Goal: Find specific page/section: Find specific page/section

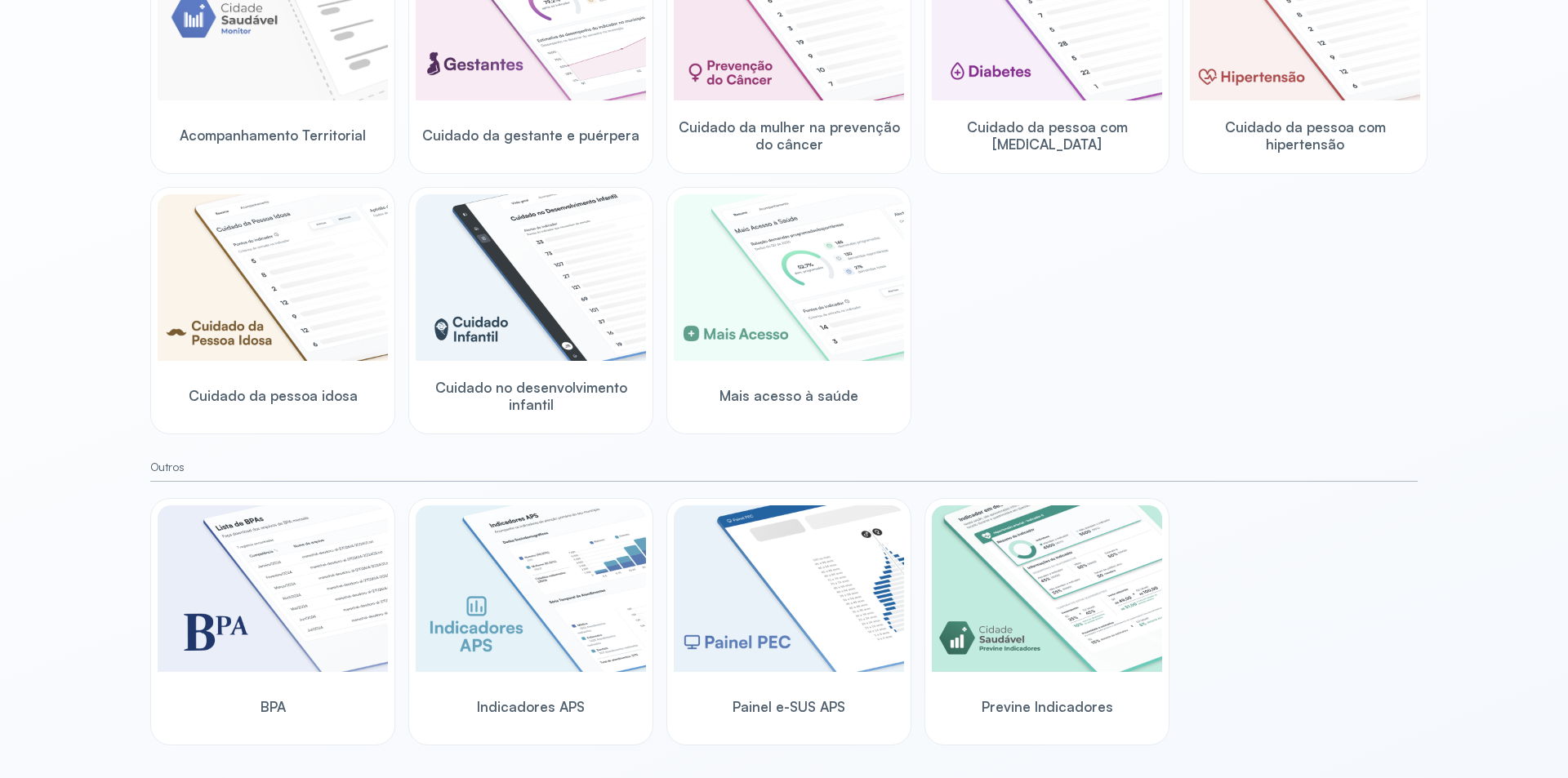
scroll to position [128, 0]
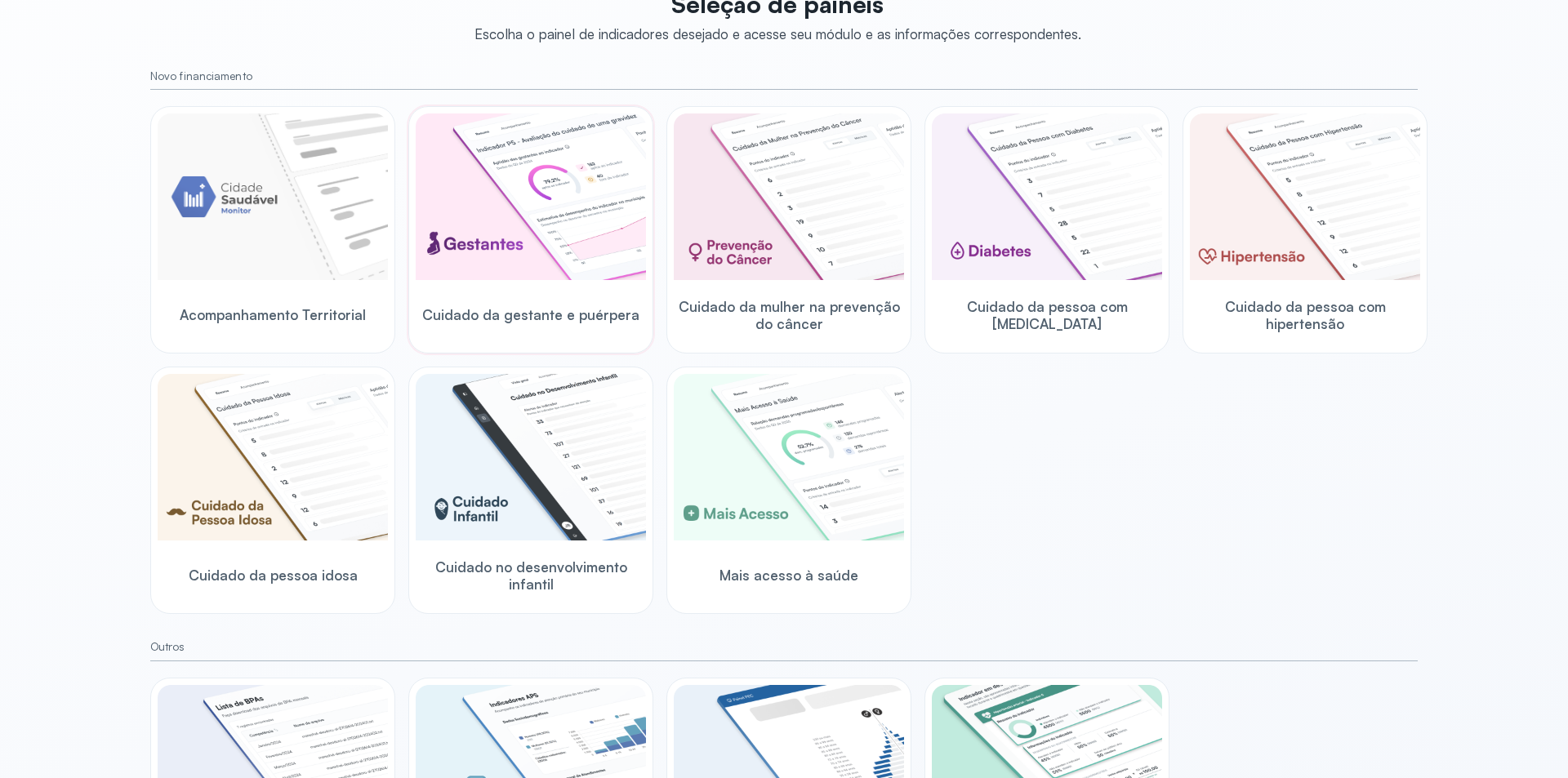
click at [551, 199] on img at bounding box center [530, 197] width 230 height 167
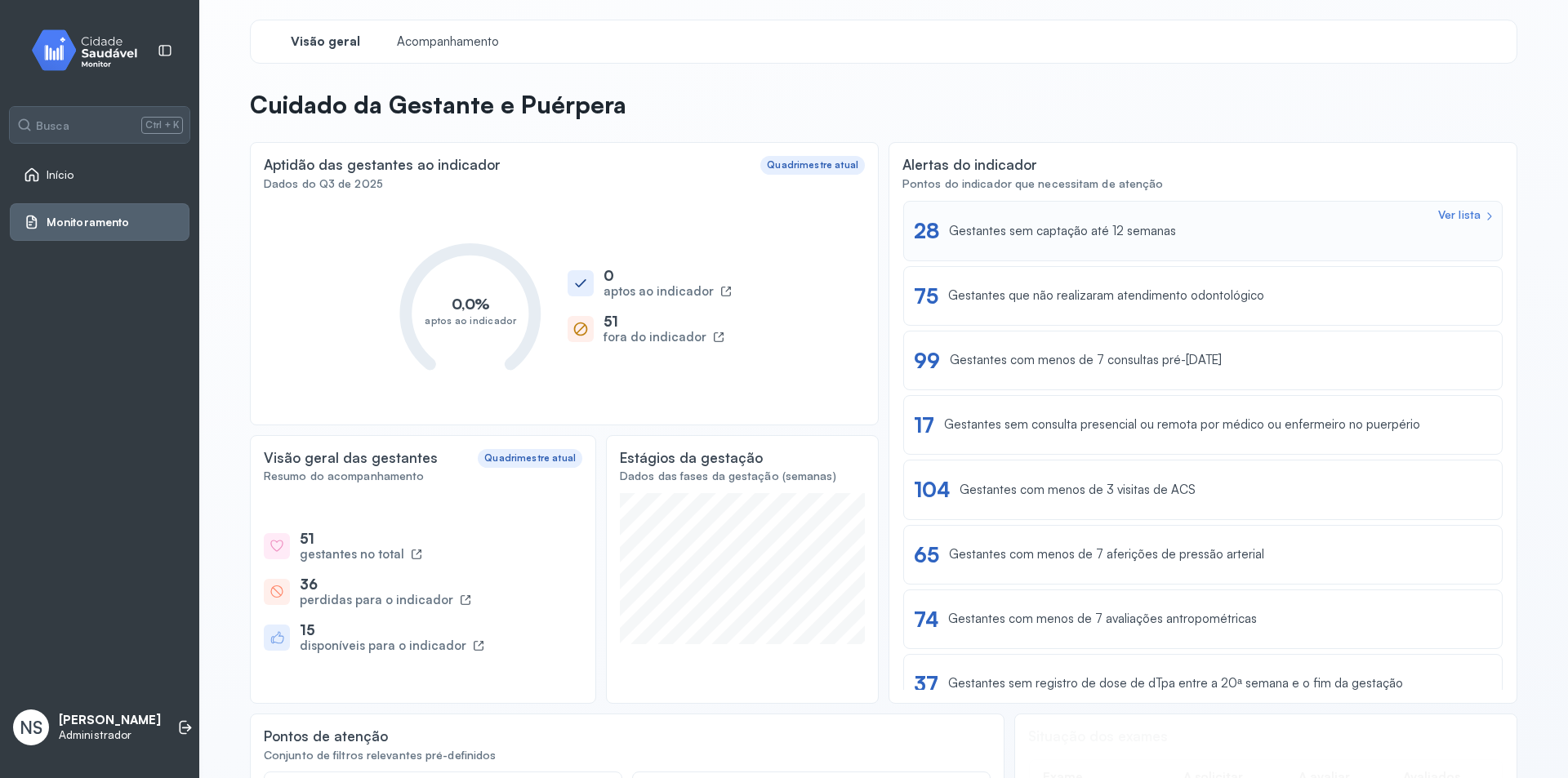
click at [1036, 247] on div "Ver lista 28 Gestantes sem captação até 12 semanas" at bounding box center [1202, 230] width 599 height 59
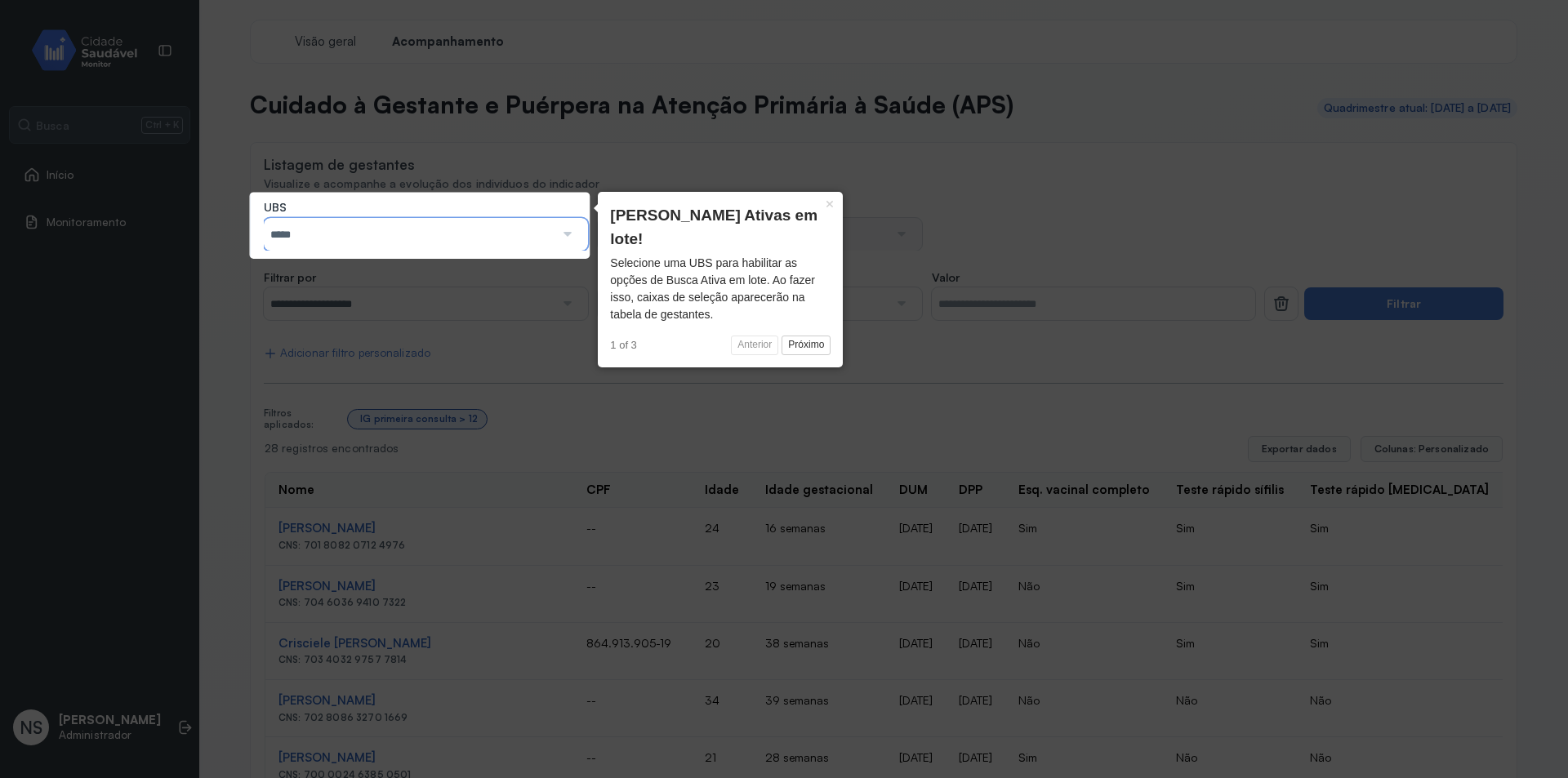
click at [489, 236] on input "*****" at bounding box center [409, 235] width 290 height 33
click at [827, 207] on button "×" at bounding box center [829, 204] width 26 height 23
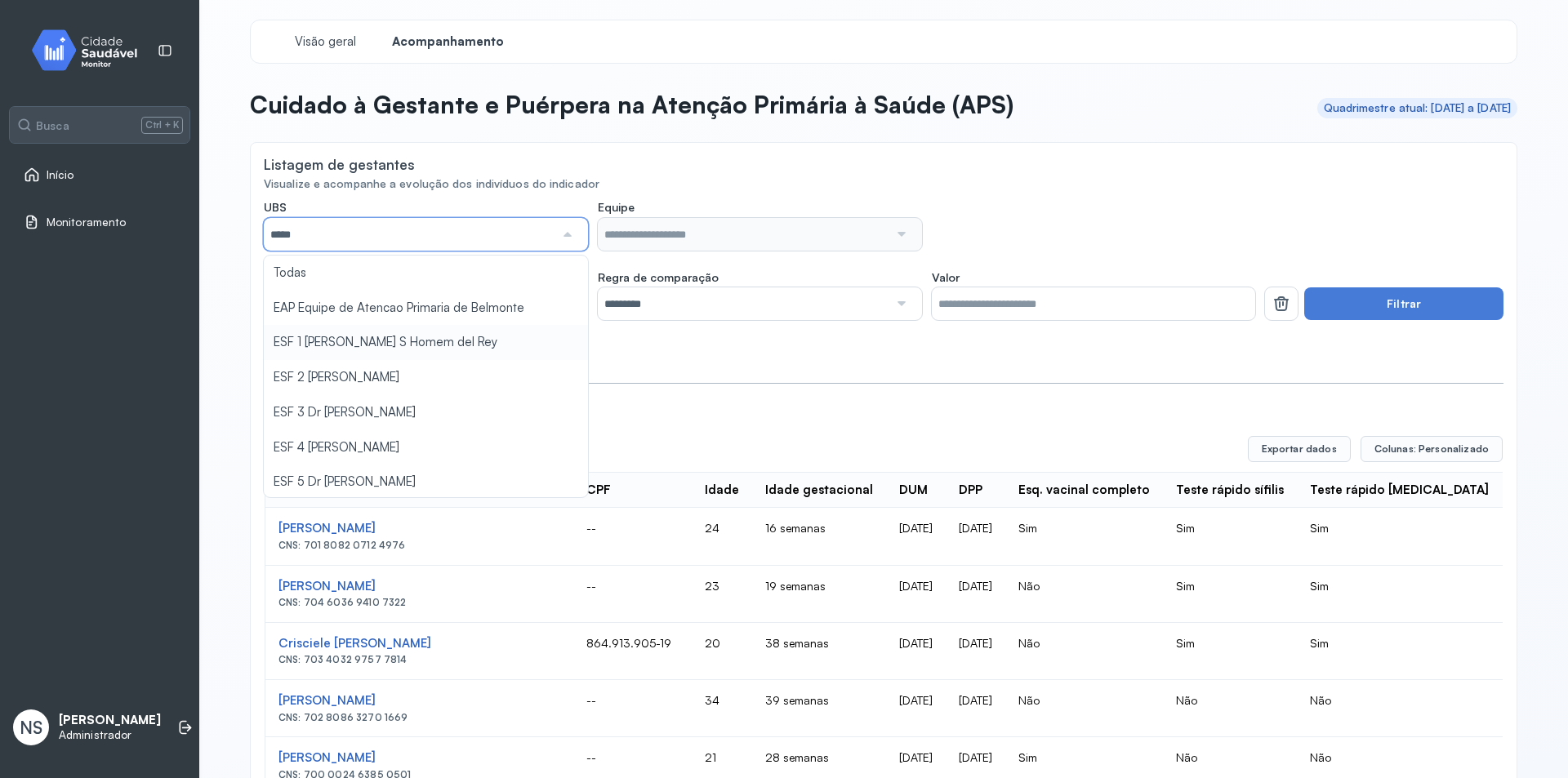
type input "*****"
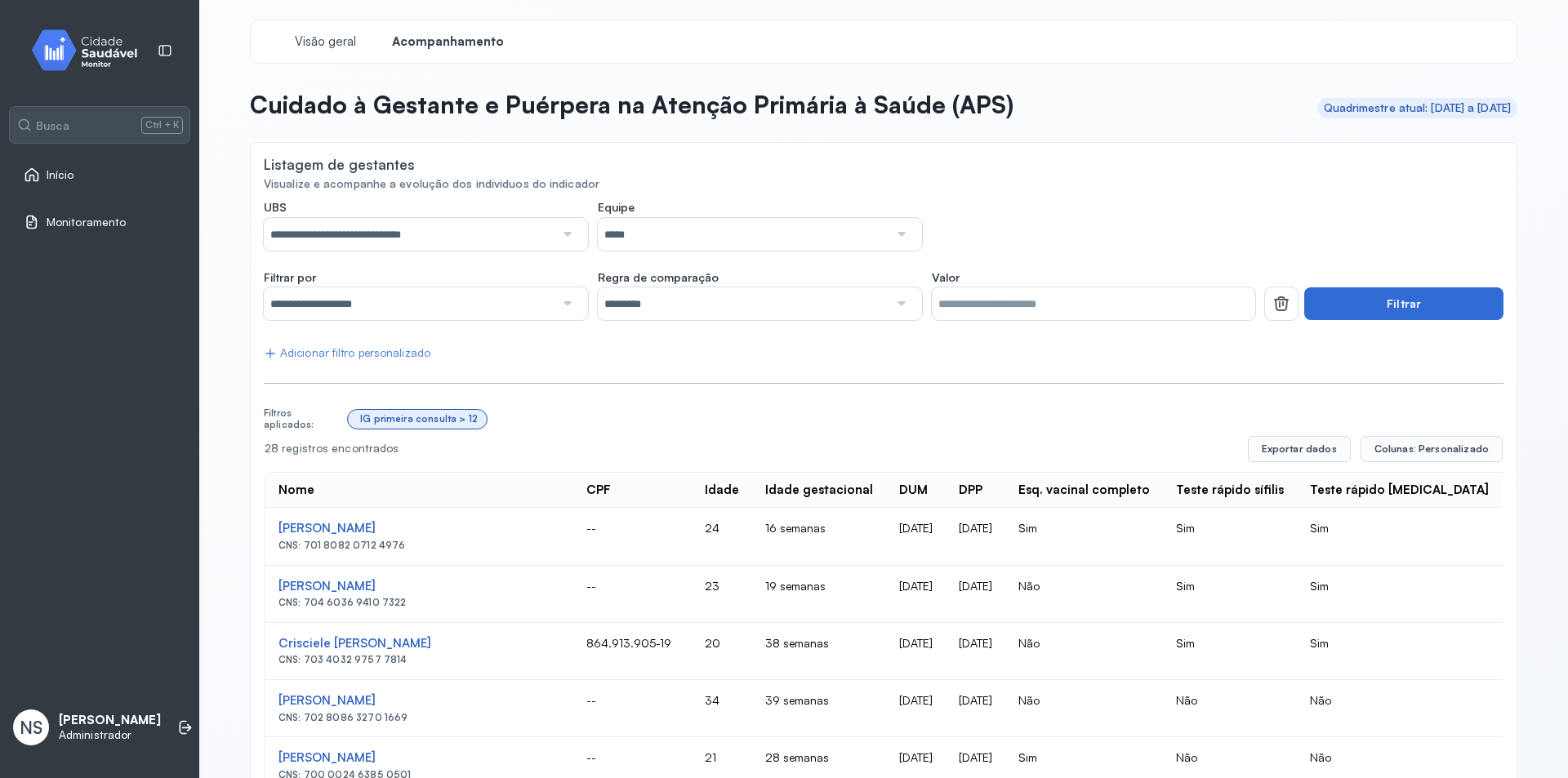
click at [1352, 308] on button "Filtrar" at bounding box center [1403, 304] width 199 height 33
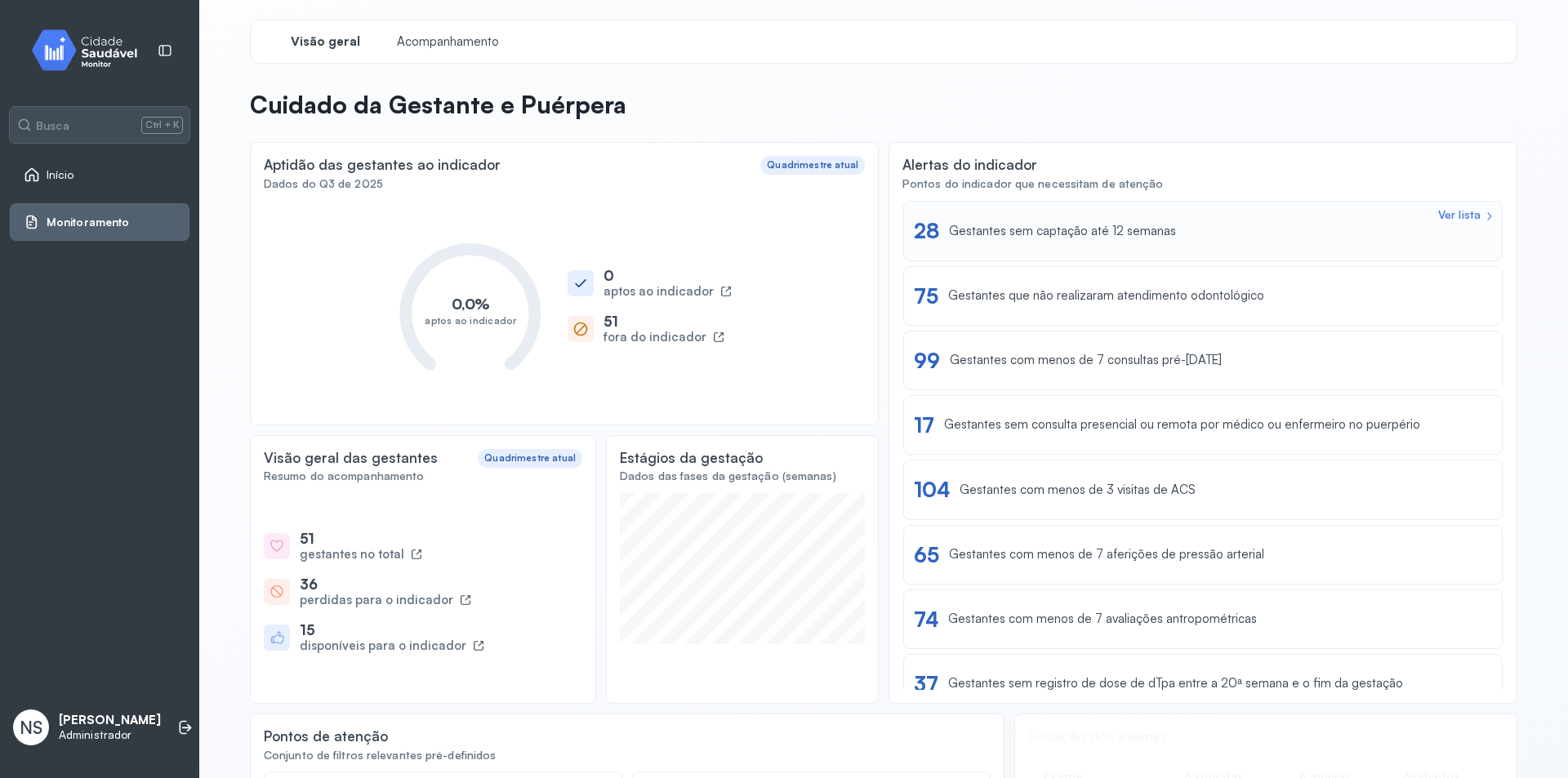
click at [1045, 242] on div "Ver lista 28 Gestantes sem captação até 12 semanas" at bounding box center [1202, 231] width 578 height 25
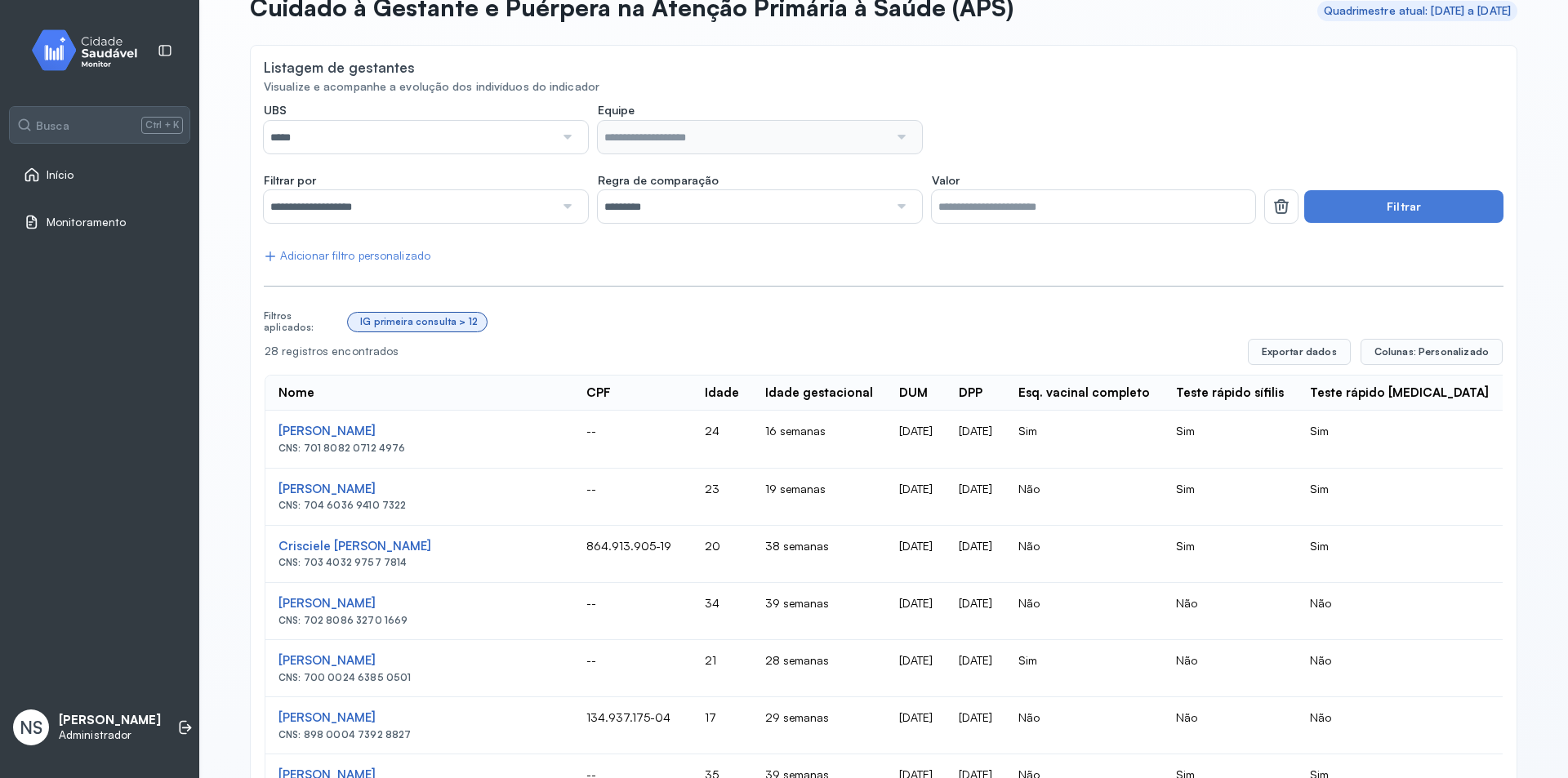
scroll to position [91, 0]
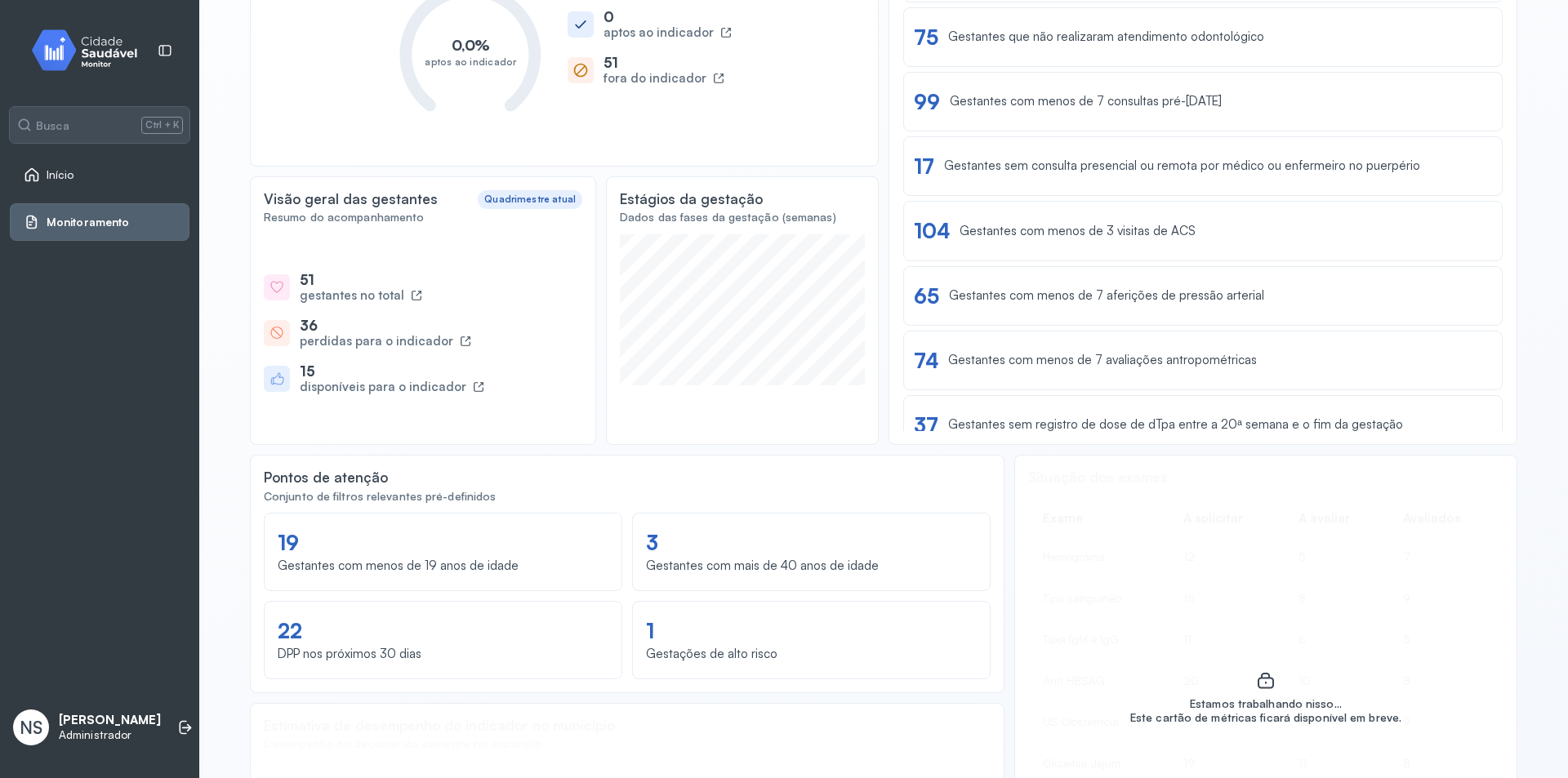
scroll to position [241, 0]
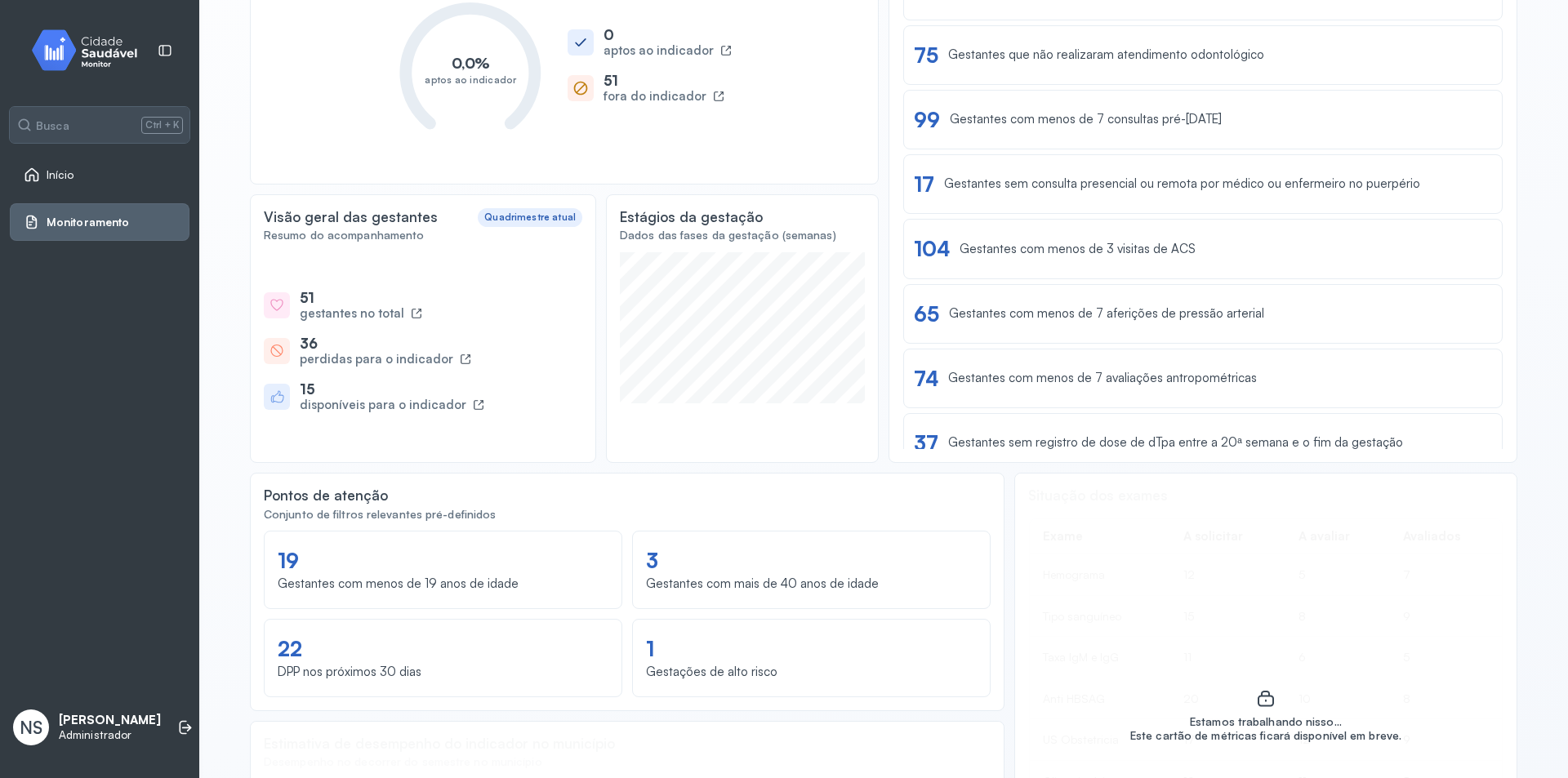
click at [350, 411] on div "disponíveis para o indicador" at bounding box center [384, 406] width 167 height 16
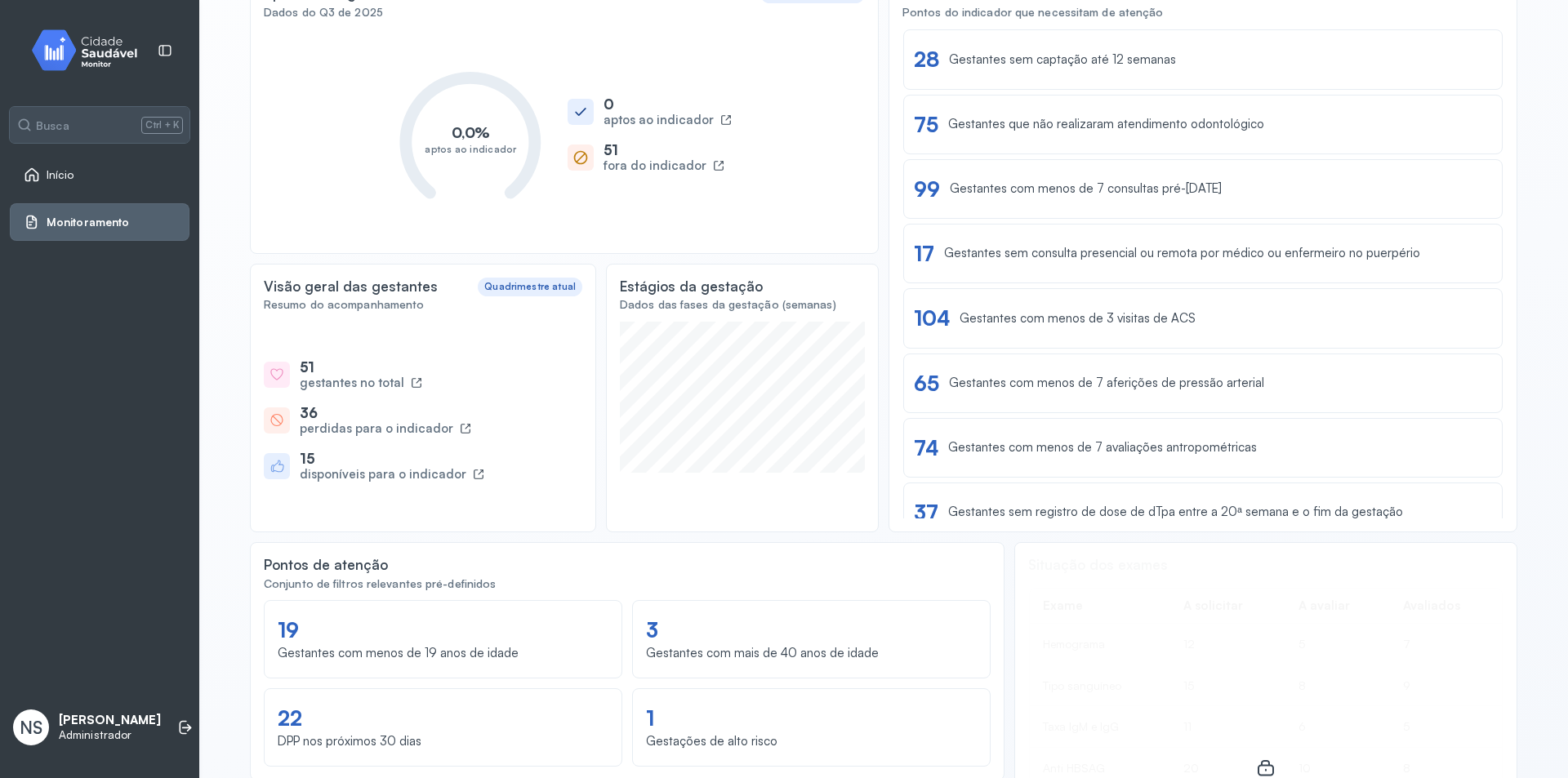
scroll to position [183, 0]
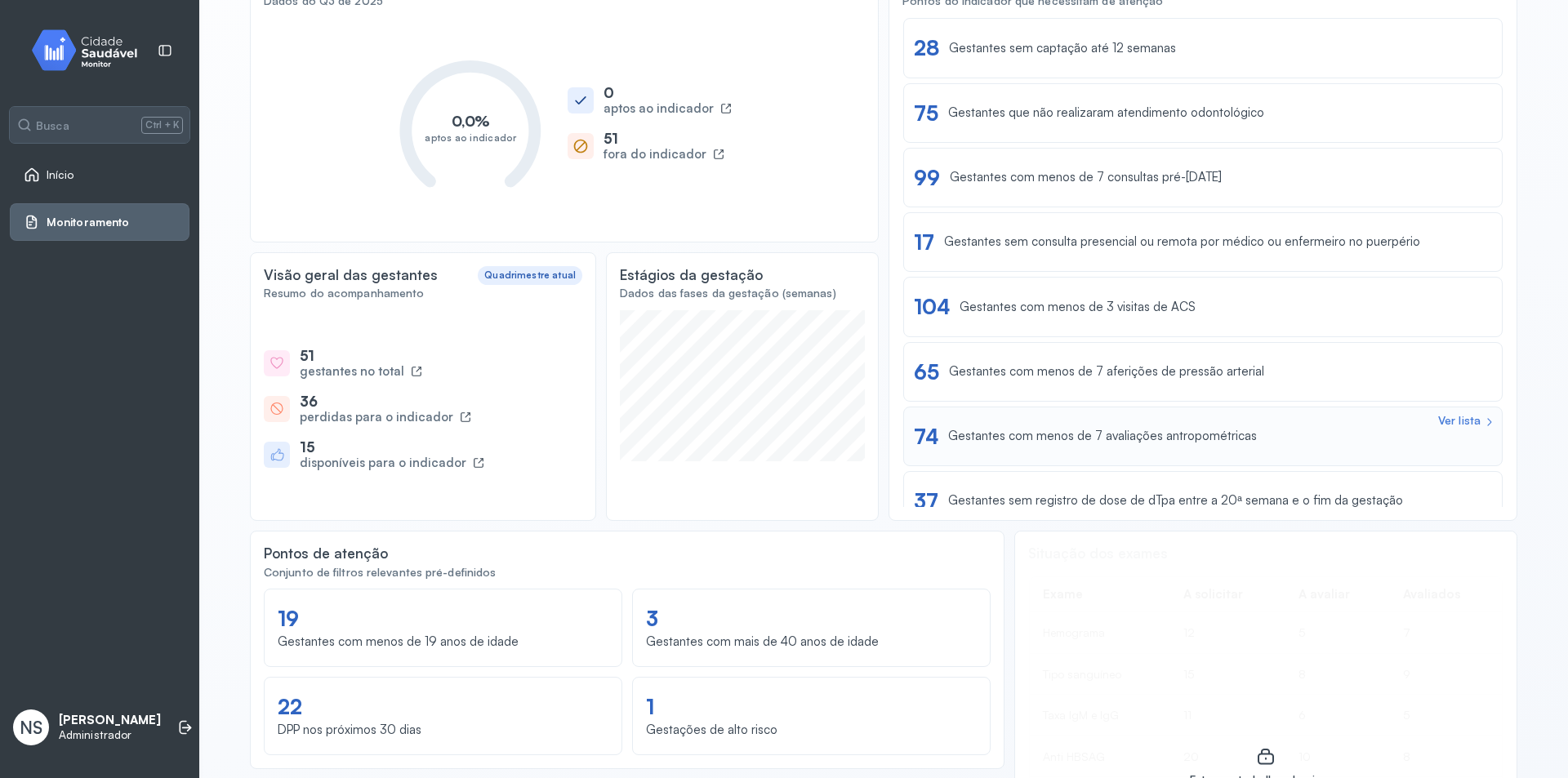
click at [1034, 445] on div "Ver lista 74 Gestantes com menos de 7 avaliações antropométricas" at bounding box center [1202, 436] width 578 height 25
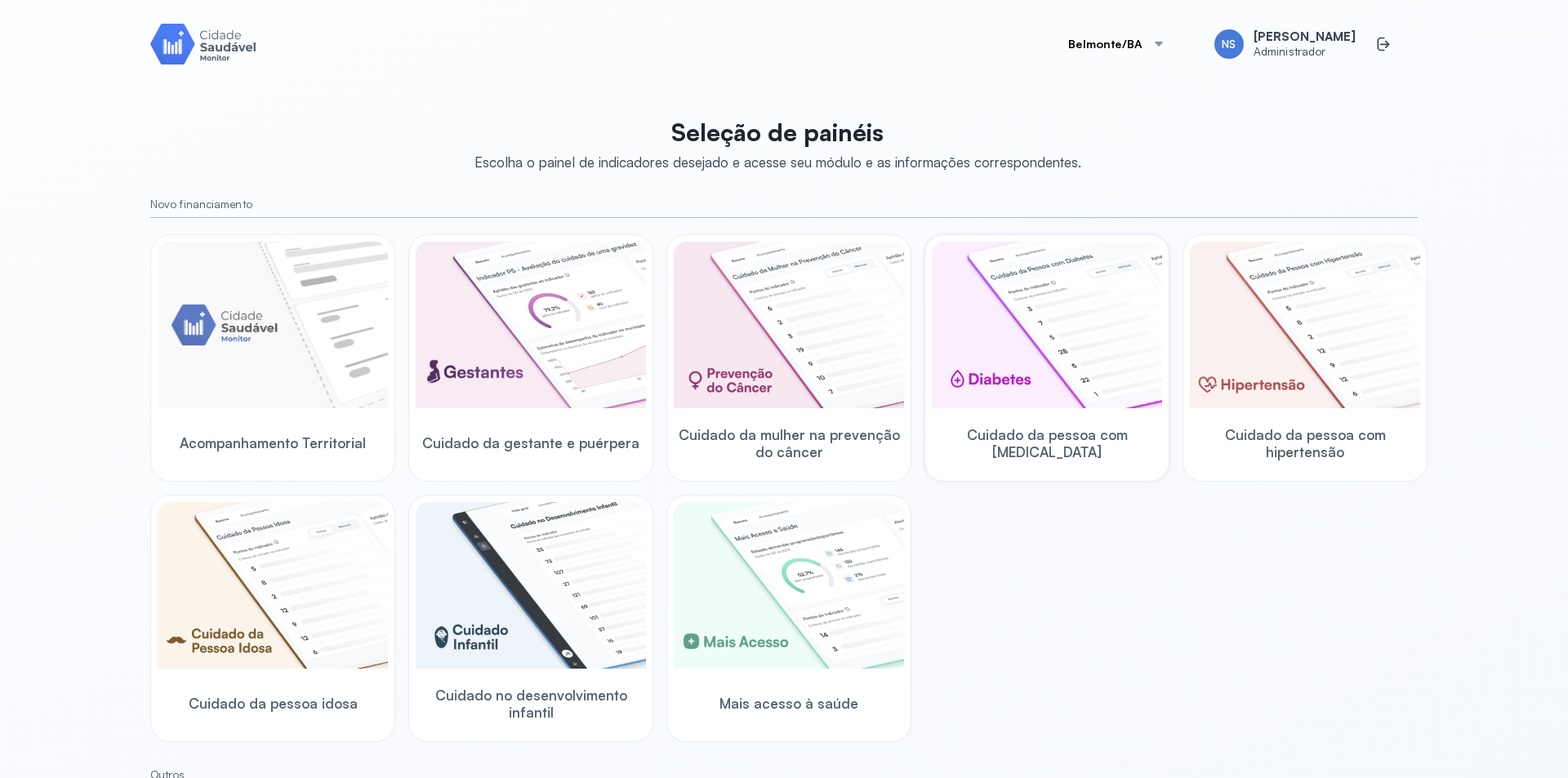
click at [1071, 371] on img at bounding box center [1047, 325] width 230 height 167
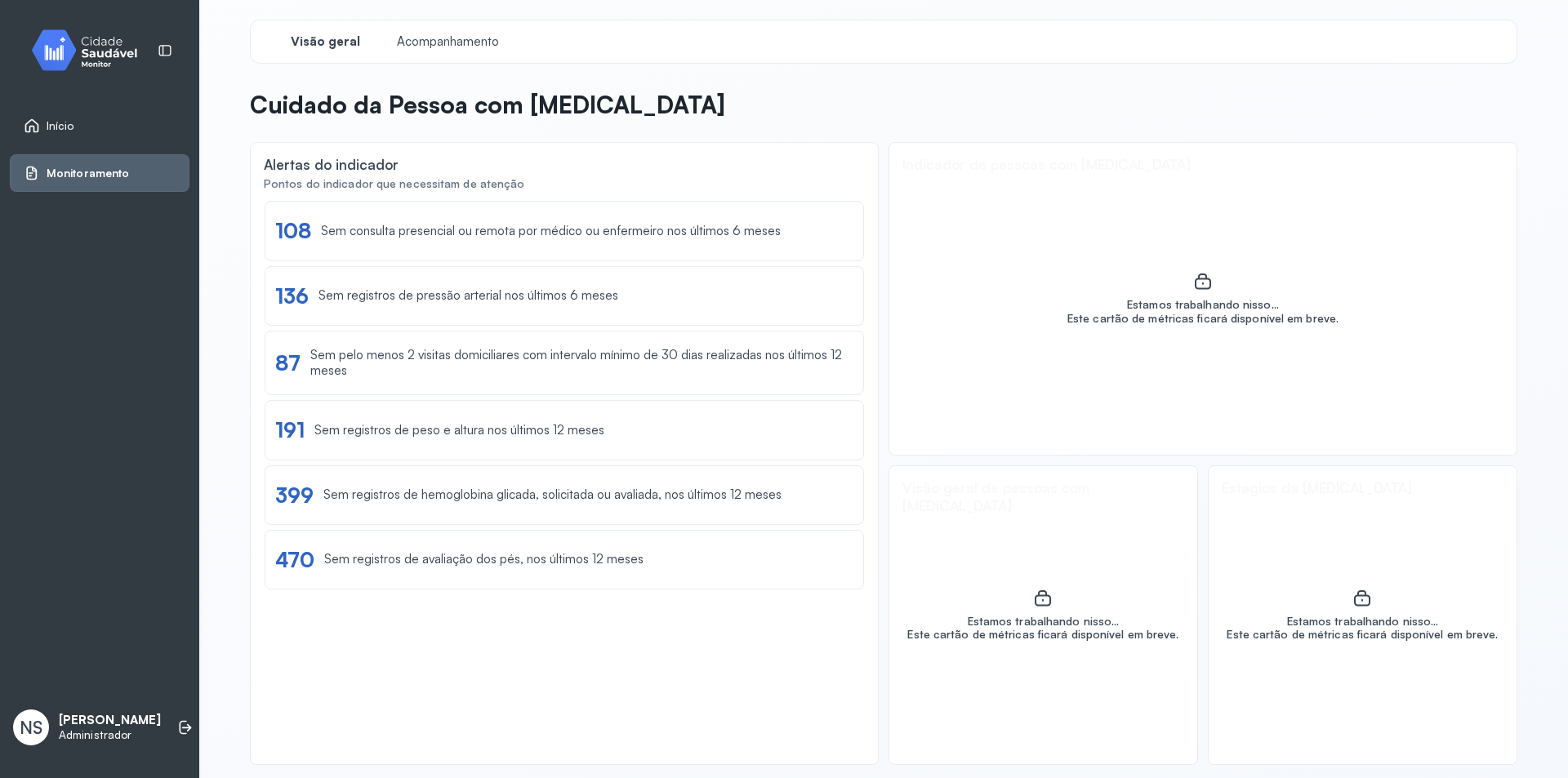
scroll to position [7, 0]
